Goal: Transaction & Acquisition: Purchase product/service

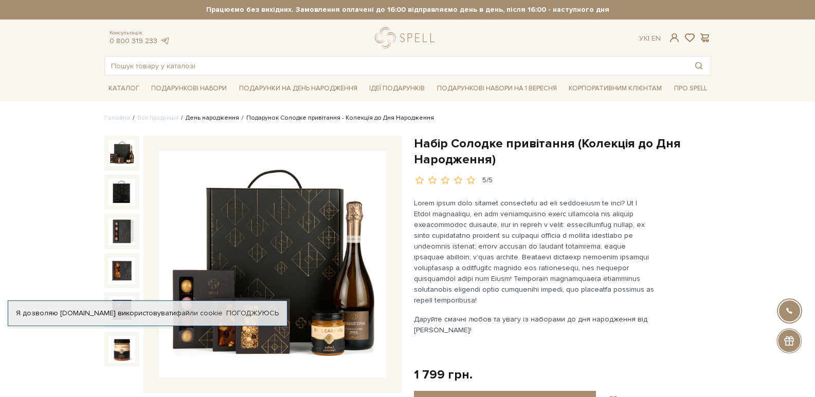
click at [205, 118] on link "День народження" at bounding box center [212, 118] width 53 height 8
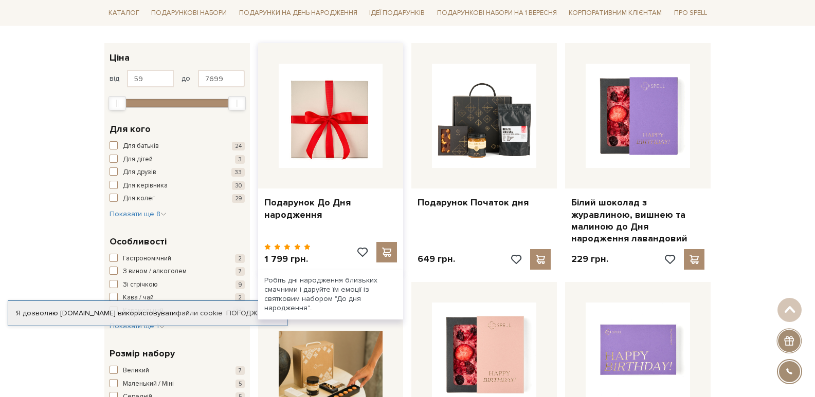
scroll to position [51, 0]
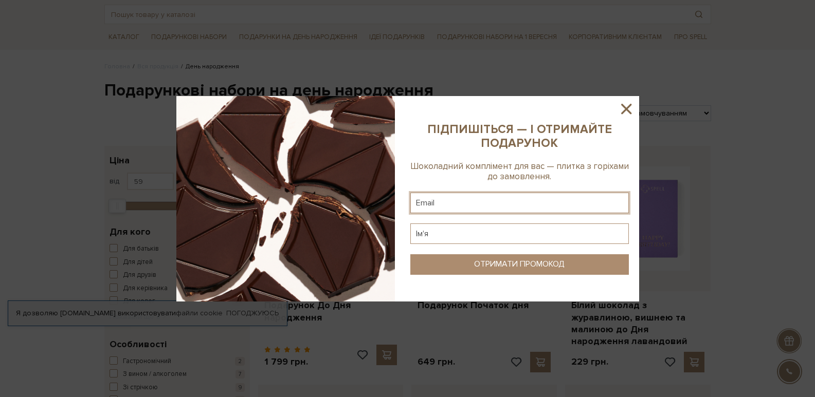
click at [483, 203] on input "text" at bounding box center [519, 203] width 218 height 21
type input "[EMAIL_ADDRESS][DOMAIN_NAME]"
click at [439, 237] on input "text" at bounding box center [519, 234] width 218 height 21
type input ">"
type input "[PERSON_NAME]"
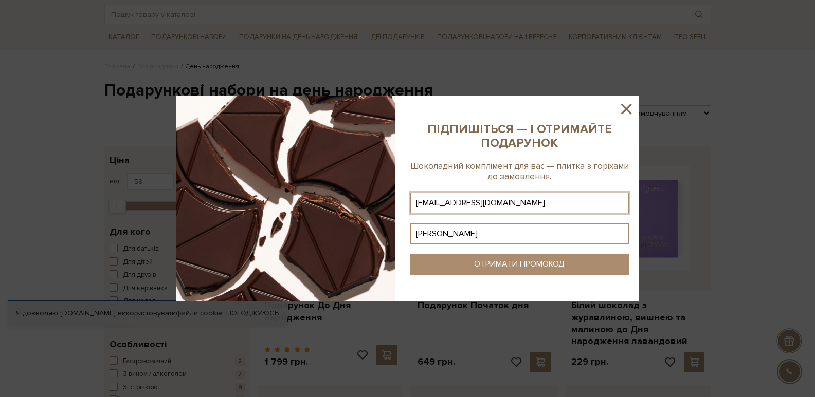
click at [488, 269] on div "ОТРИМАТИ ПРОМОКОД" at bounding box center [519, 265] width 90 height 10
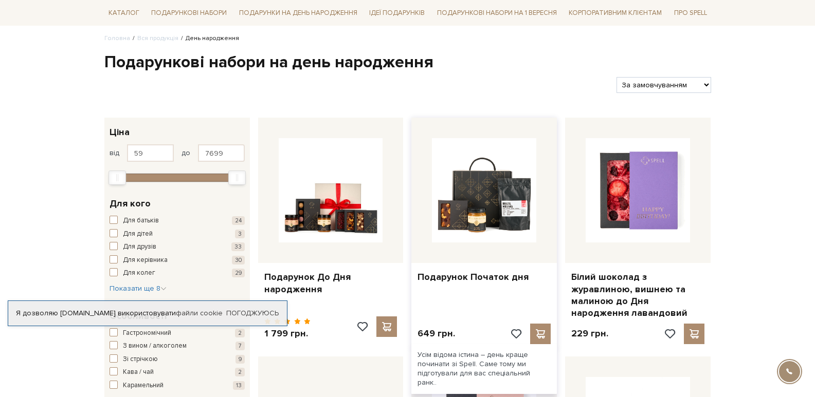
scroll to position [103, 0]
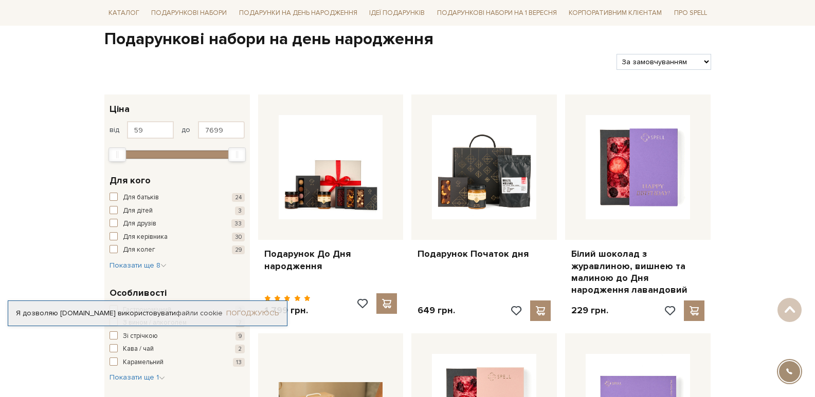
click at [253, 313] on link "Погоджуюсь" at bounding box center [252, 313] width 52 height 9
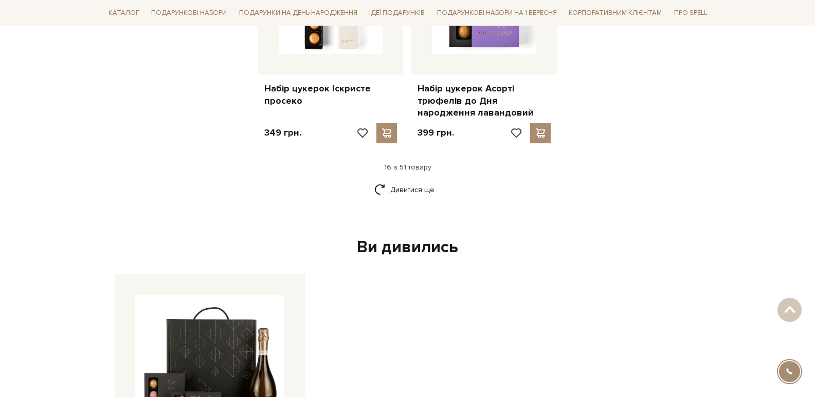
scroll to position [1542, 0]
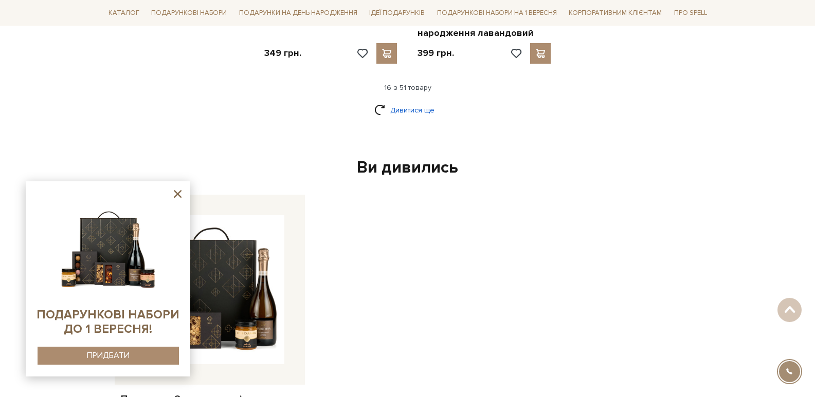
click at [404, 101] on link "Дивитися ще" at bounding box center [407, 110] width 67 height 18
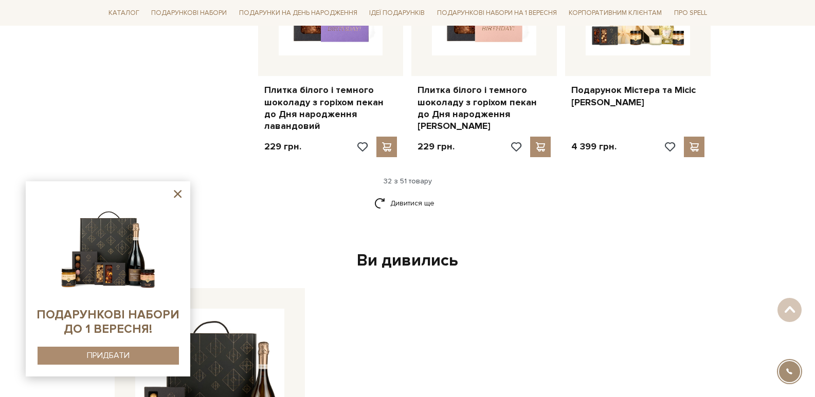
scroll to position [2622, 0]
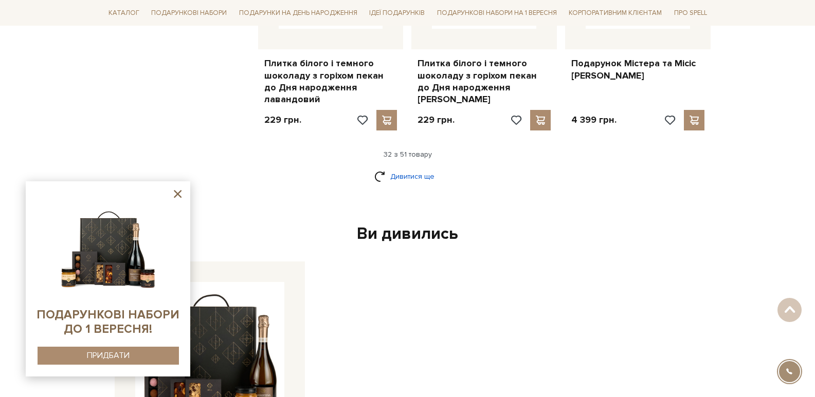
click at [402, 168] on link "Дивитися ще" at bounding box center [407, 177] width 67 height 18
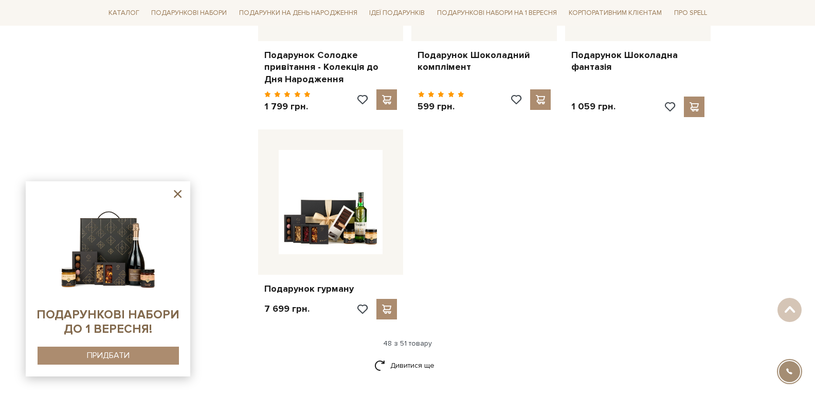
scroll to position [3753, 0]
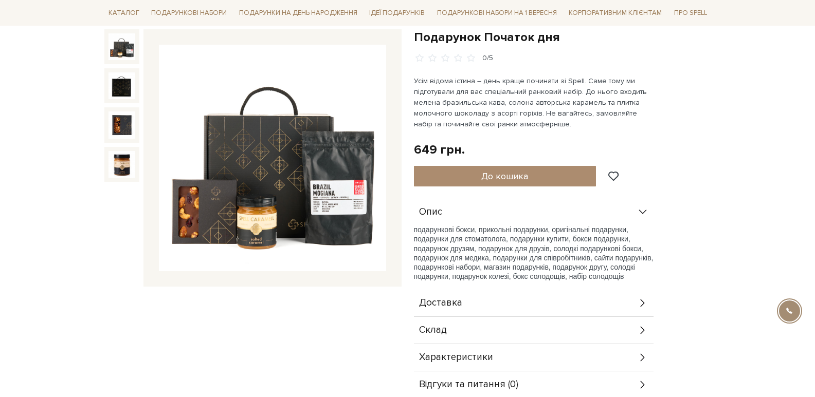
scroll to position [206, 0]
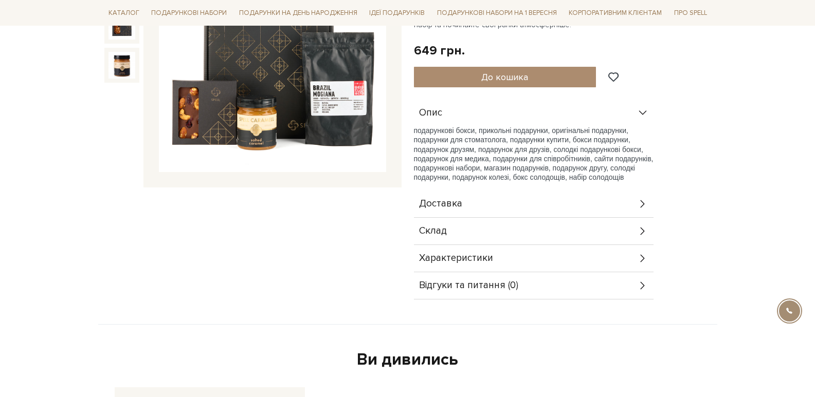
click at [578, 230] on div "Склад" at bounding box center [534, 231] width 240 height 27
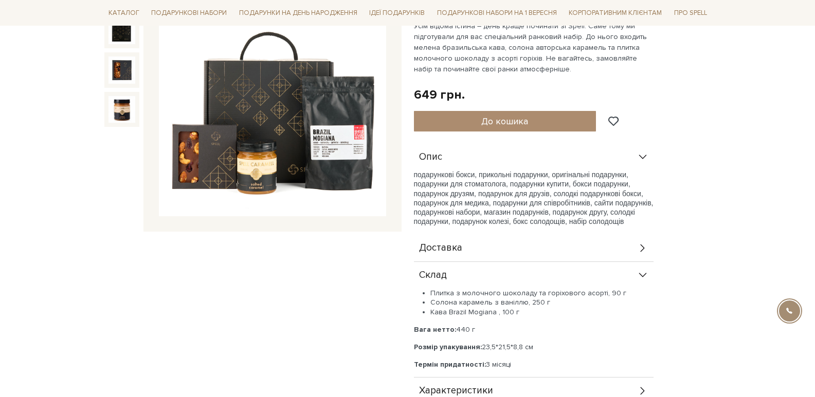
scroll to position [103, 0]
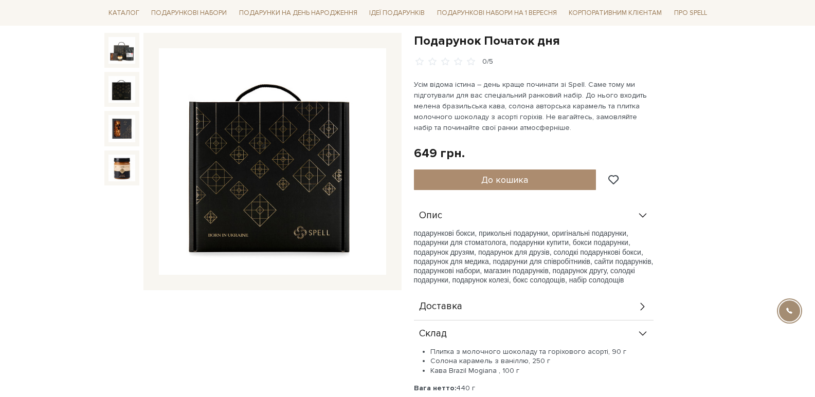
click at [118, 93] on img at bounding box center [121, 89] width 27 height 27
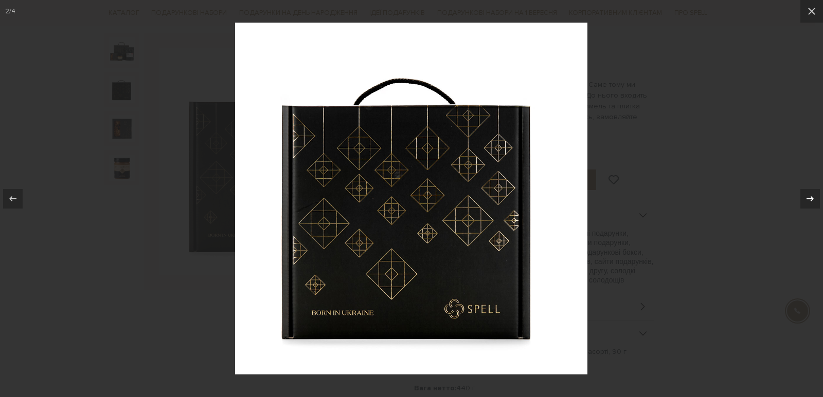
click at [810, 196] on icon at bounding box center [810, 199] width 12 height 12
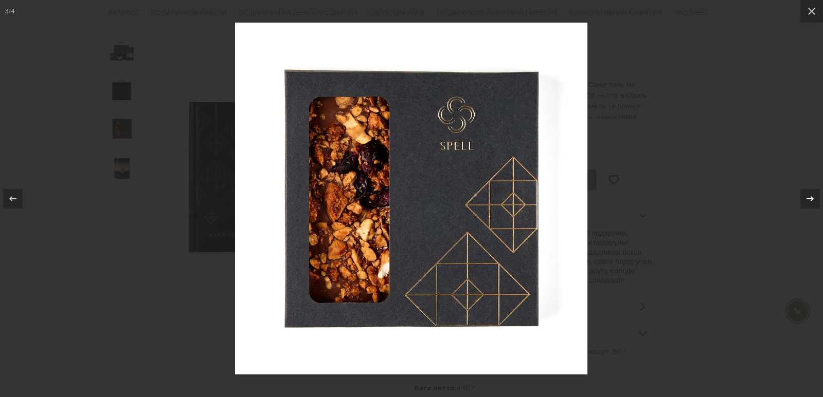
click at [809, 197] on icon at bounding box center [810, 199] width 12 height 12
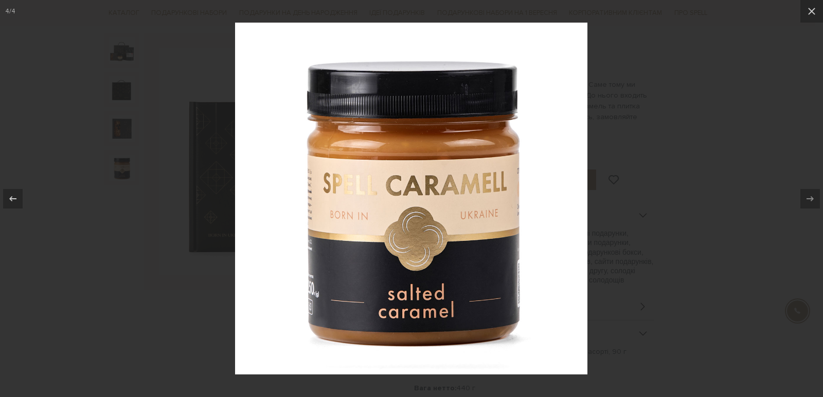
click at [687, 212] on div at bounding box center [411, 198] width 823 height 397
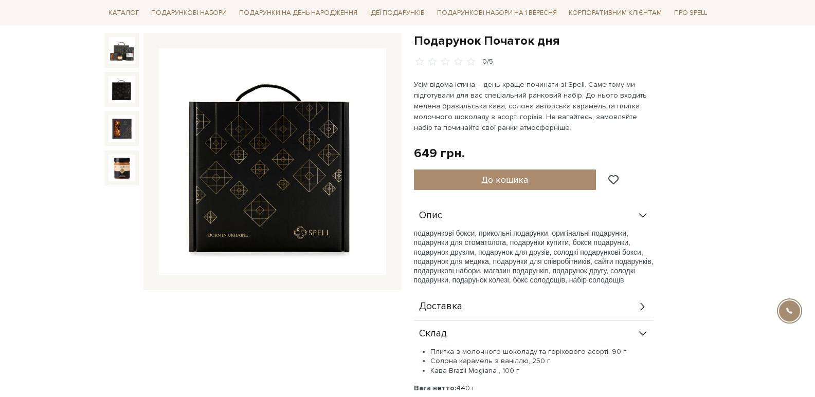
scroll to position [154, 0]
